Goal: Information Seeking & Learning: Learn about a topic

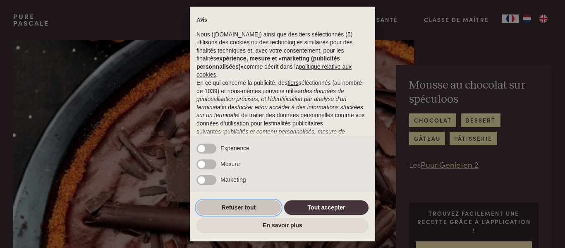
click at [242, 210] on button "Refuser tout" at bounding box center [238, 207] width 84 height 15
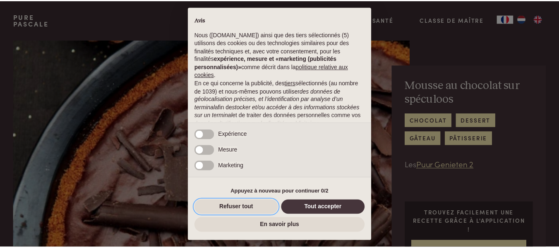
scroll to position [93, 0]
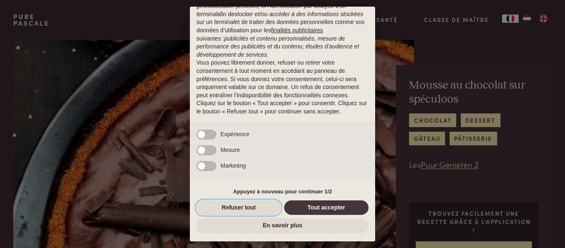
click at [242, 210] on button "Refuser tout" at bounding box center [238, 207] width 84 height 15
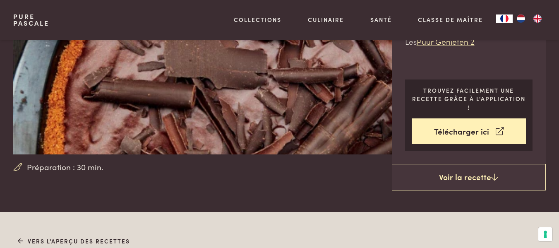
scroll to position [124, 0]
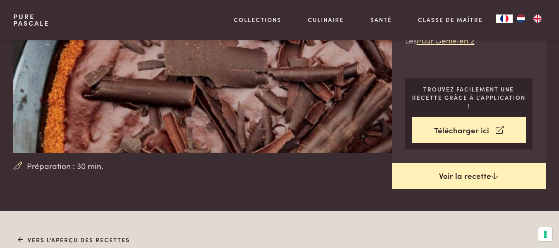
click at [432, 179] on link "Voir la recette" at bounding box center [469, 176] width 154 height 26
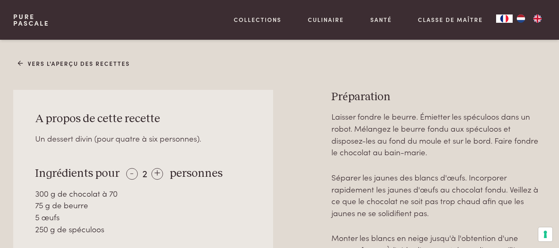
scroll to position [293, 0]
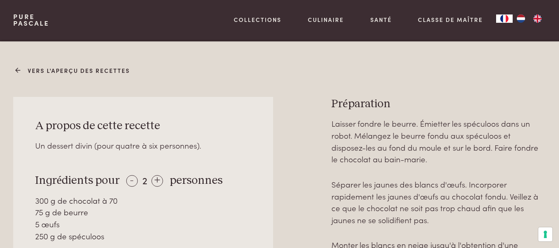
click at [90, 73] on link "Vers l'aperçu des recettes" at bounding box center [74, 70] width 113 height 9
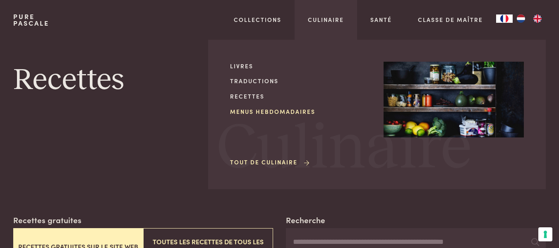
click at [271, 111] on link "Menus hebdomadaires" at bounding box center [300, 111] width 140 height 9
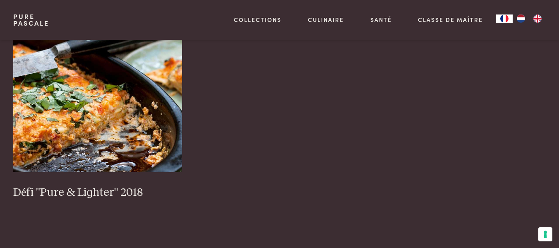
scroll to position [993, 0]
